Goal: Use online tool/utility: Utilize a website feature to perform a specific function

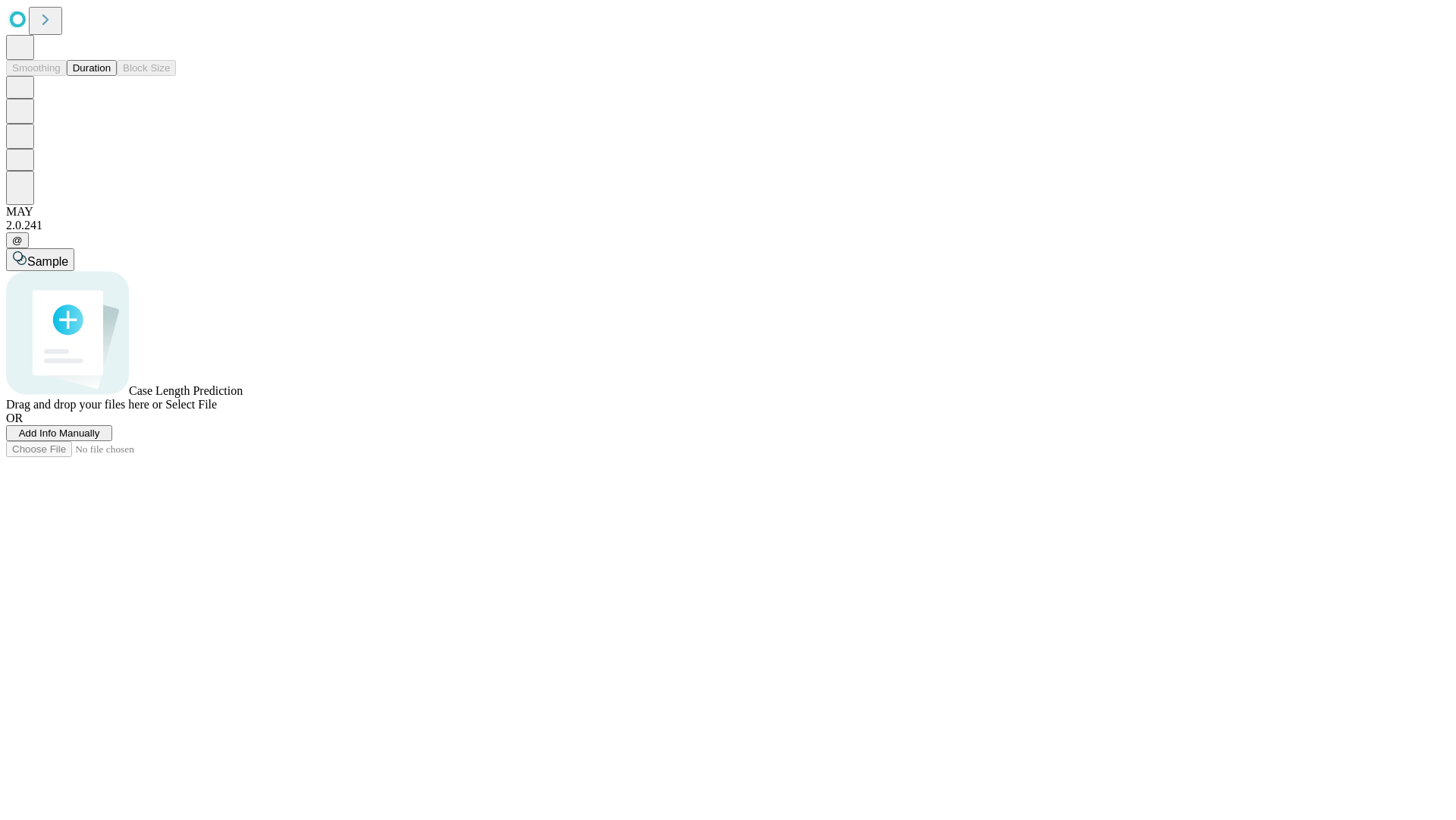
click at [111, 76] on button "Duration" at bounding box center [92, 67] width 50 height 16
click at [216, 411] on span "Select File" at bounding box center [191, 404] width 52 height 13
